Goal: Task Accomplishment & Management: Manage account settings

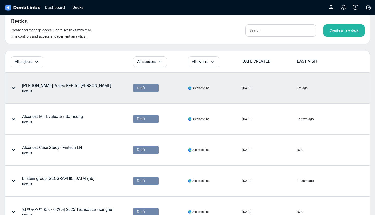
click at [55, 85] on div "[PERSON_NAME]: Video RFP for [PERSON_NAME]" at bounding box center [66, 87] width 89 height 11
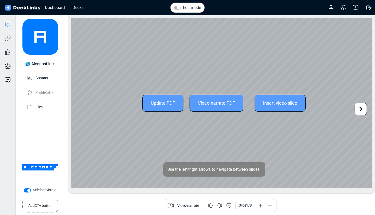
click at [362, 108] on icon at bounding box center [361, 109] width 3 height 5
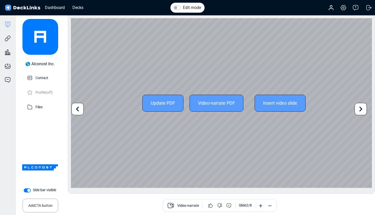
click at [362, 107] on icon at bounding box center [361, 109] width 10 height 10
click at [77, 110] on icon at bounding box center [77, 109] width 3 height 5
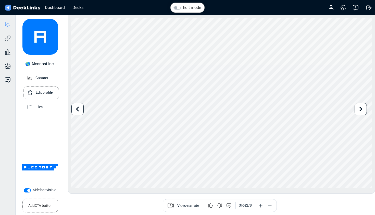
click at [34, 92] on div "Edit profile" at bounding box center [41, 93] width 29 height 13
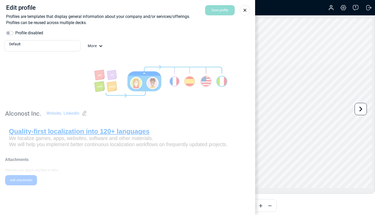
click at [246, 9] on icon at bounding box center [245, 10] width 5 height 5
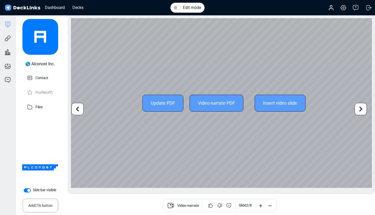
click at [361, 109] on icon at bounding box center [361, 109] width 3 height 5
click at [360, 109] on icon at bounding box center [361, 109] width 10 height 10
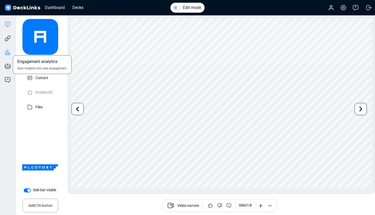
click at [8, 50] on icon at bounding box center [7, 52] width 1 height 5
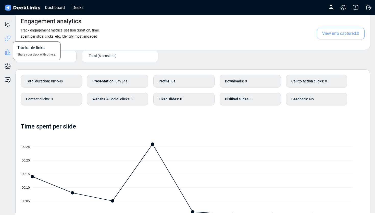
click at [10, 40] on icon at bounding box center [8, 38] width 6 height 6
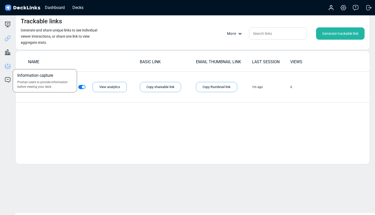
click at [7, 64] on icon at bounding box center [8, 66] width 6 height 6
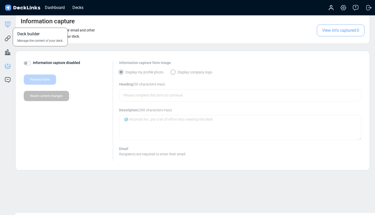
click at [9, 24] on icon at bounding box center [8, 24] width 6 height 6
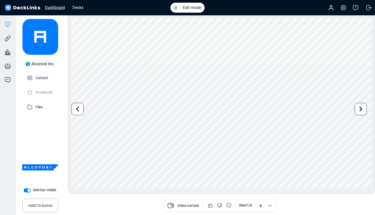
click at [54, 8] on div "Dashboard" at bounding box center [54, 7] width 25 height 6
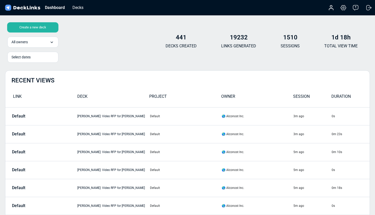
click at [44, 28] on div "Create a new deck" at bounding box center [32, 27] width 51 height 10
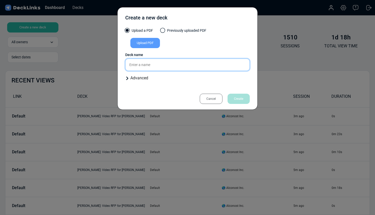
click at [142, 65] on input "text" at bounding box center [187, 64] width 125 height 12
type input "у"
type input "[PERSON_NAME]: Video for [PERSON_NAME]"
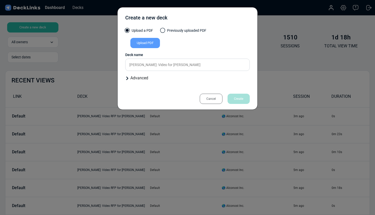
click at [150, 42] on div "Upload PDF" at bounding box center [146, 43] width 30 height 10
click at [0, 0] on input "Upload PDF" at bounding box center [0, 0] width 0 height 0
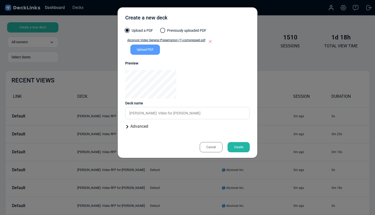
click at [240, 146] on div "Create" at bounding box center [239, 147] width 22 height 10
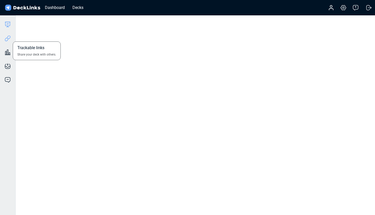
click at [7, 38] on icon at bounding box center [7, 39] width 4 height 4
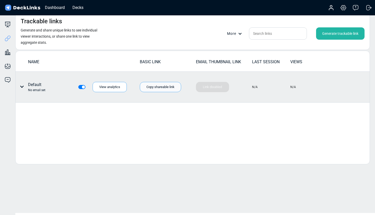
click at [159, 87] on div "Copy shareable link" at bounding box center [160, 87] width 41 height 10
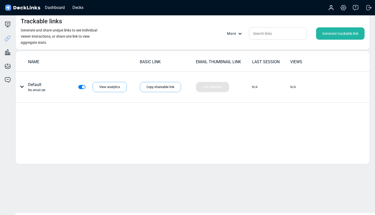
click at [20, 8] on img at bounding box center [22, 7] width 37 height 7
click at [50, 10] on div "Dashboard" at bounding box center [54, 7] width 25 height 6
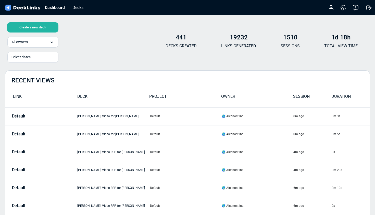
click at [19, 135] on p "Default" at bounding box center [18, 134] width 13 height 5
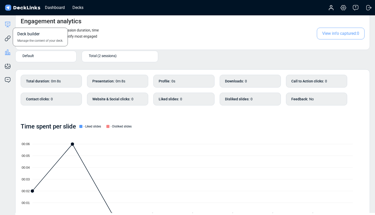
click at [9, 25] on icon at bounding box center [8, 24] width 6 height 6
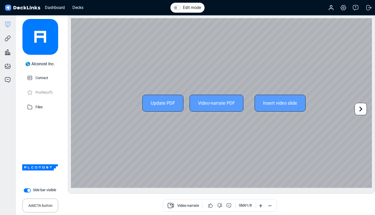
click at [361, 109] on icon at bounding box center [361, 109] width 10 height 10
click at [360, 110] on icon at bounding box center [361, 109] width 10 height 10
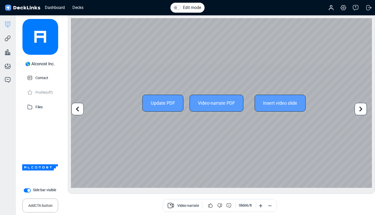
click at [360, 110] on icon at bounding box center [361, 109] width 10 height 10
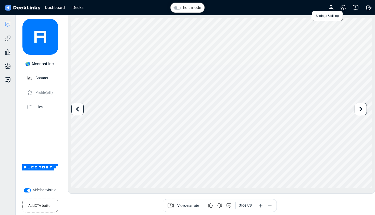
click at [345, 8] on icon at bounding box center [344, 8] width 6 height 6
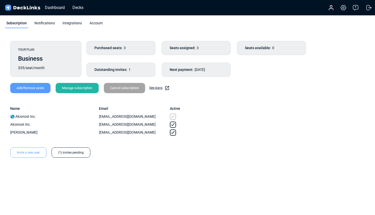
click at [26, 7] on img at bounding box center [22, 7] width 37 height 7
click at [25, 9] on img at bounding box center [22, 7] width 37 height 7
click at [8, 7] on img at bounding box center [22, 7] width 37 height 7
click at [53, 10] on div "Dashboard" at bounding box center [54, 7] width 25 height 6
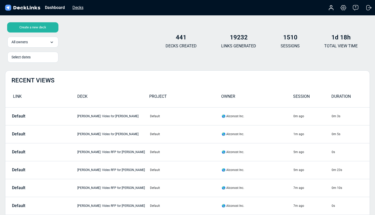
click at [79, 8] on div "Decks" at bounding box center [78, 7] width 16 height 6
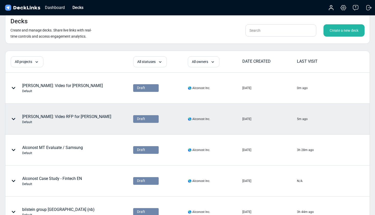
click at [13, 118] on icon at bounding box center [14, 119] width 4 height 2
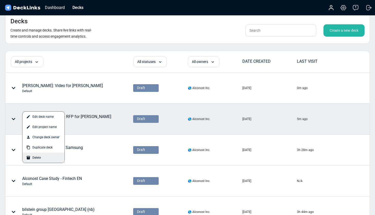
click at [34, 156] on div "Delete" at bounding box center [43, 157] width 42 height 10
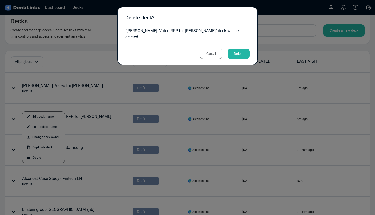
click at [239, 49] on div "Delete" at bounding box center [239, 54] width 22 height 10
